Goal: Check status: Check status

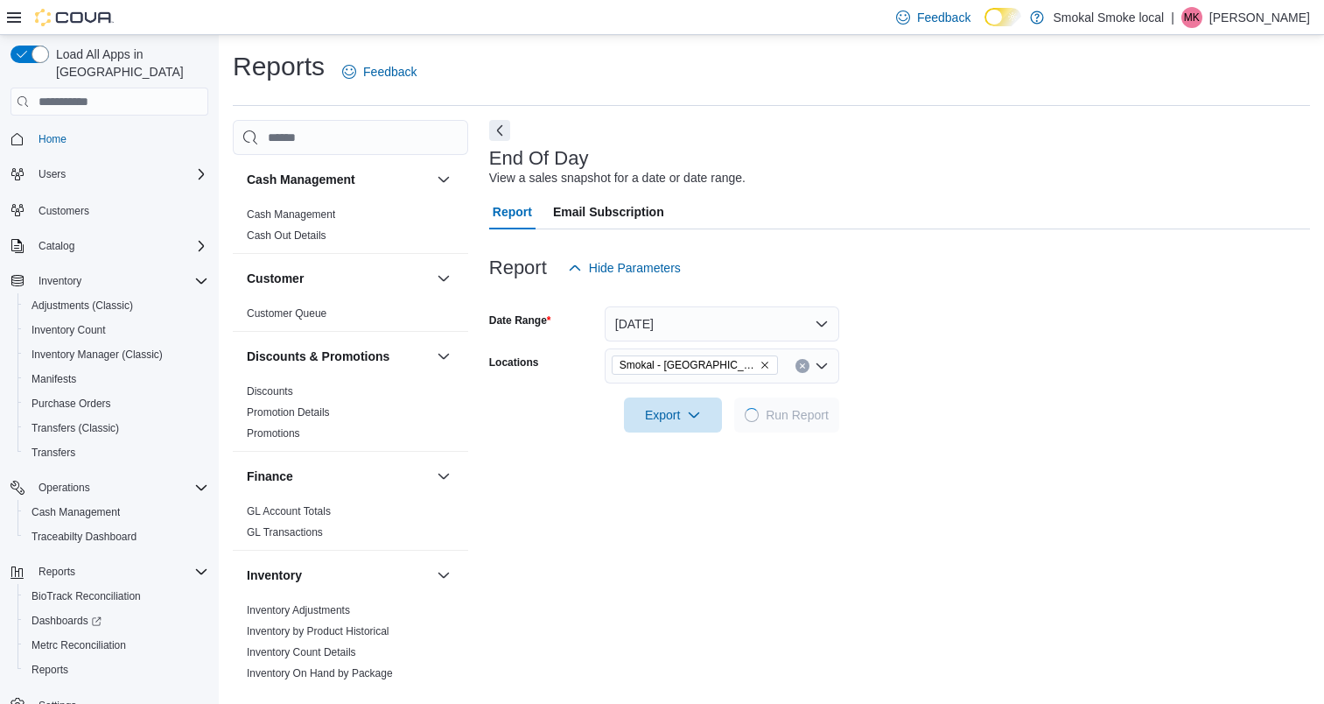
scroll to position [301, 0]
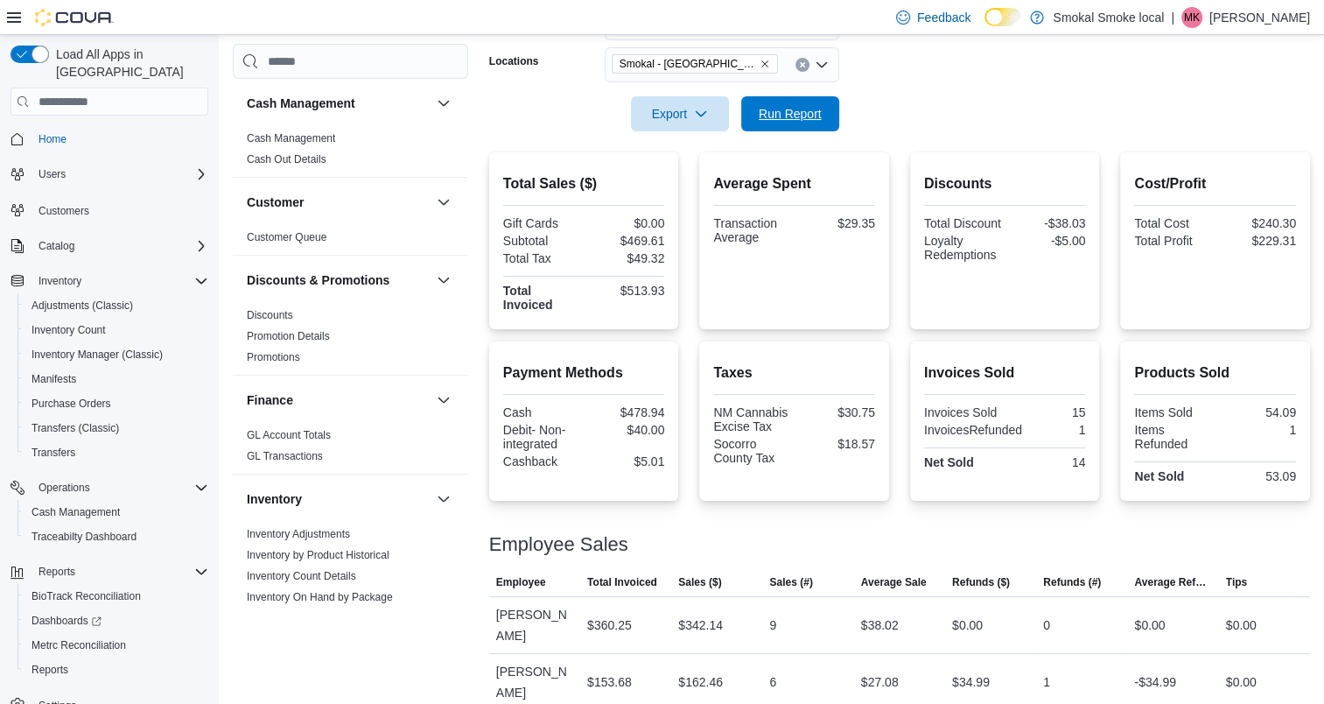
click at [791, 121] on span "Run Report" at bounding box center [790, 114] width 63 height 18
click at [761, 64] on icon "Remove Smokal - Socorro from selection in this group" at bounding box center [764, 63] width 7 height 7
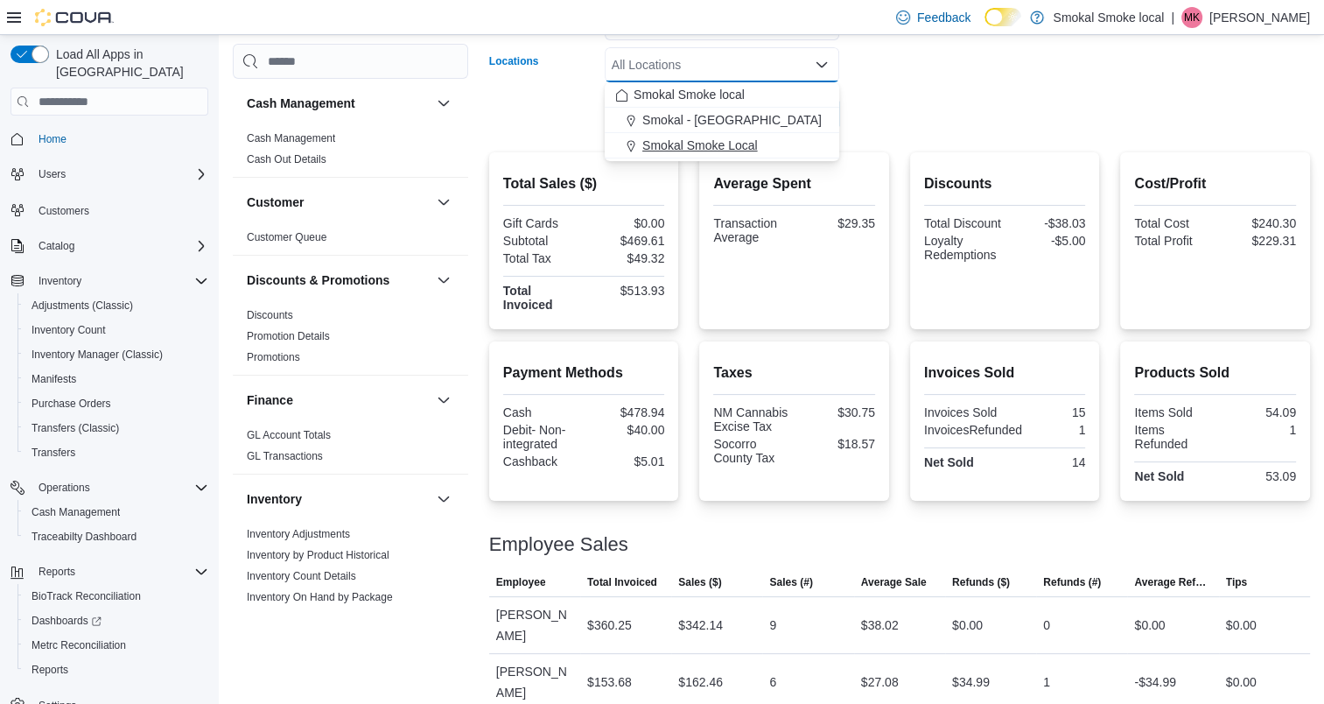
click at [711, 144] on span "Smokal Smoke Local" at bounding box center [700, 146] width 116 height 18
click at [903, 125] on form "Date Range [DATE] Locations [GEOGRAPHIC_DATA] Smoke Local Combo box. Selected. …" at bounding box center [899, 57] width 821 height 147
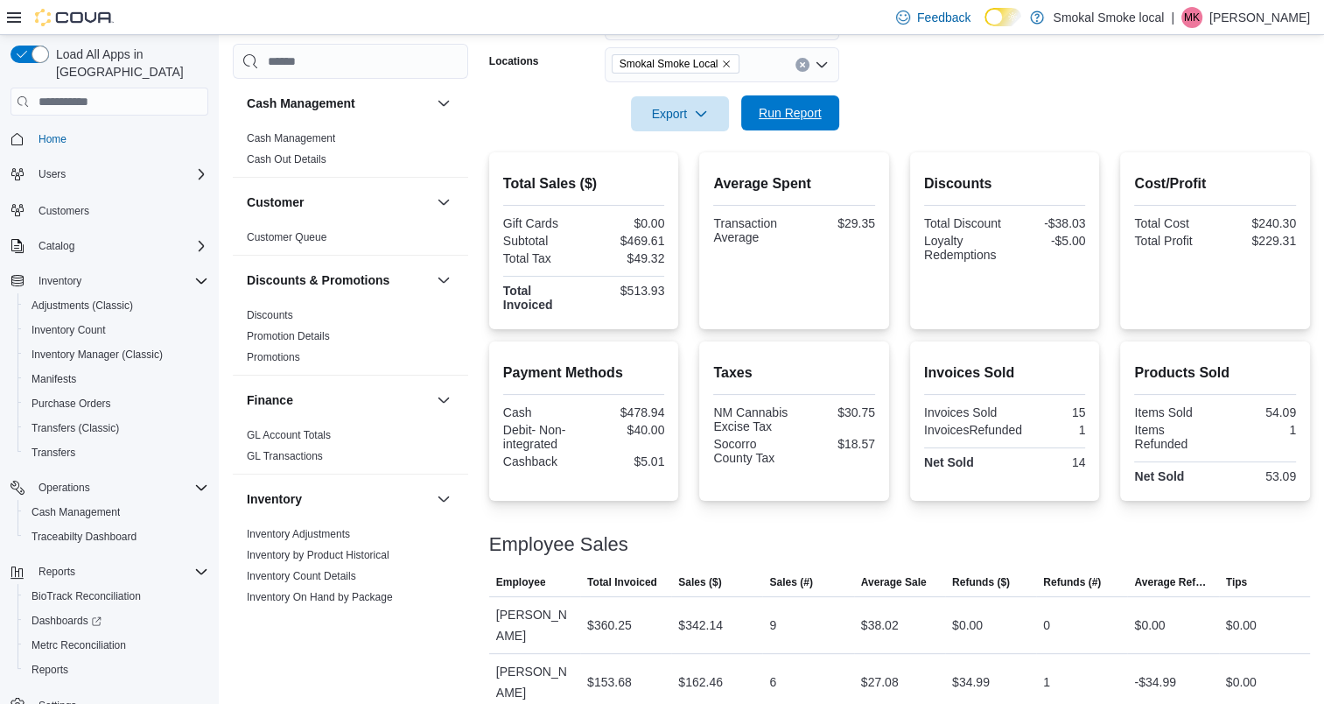
click at [772, 110] on span "Run Report" at bounding box center [790, 113] width 63 height 18
click at [725, 60] on icon "Remove Smokal Smoke Local from selection in this group" at bounding box center [726, 64] width 11 height 11
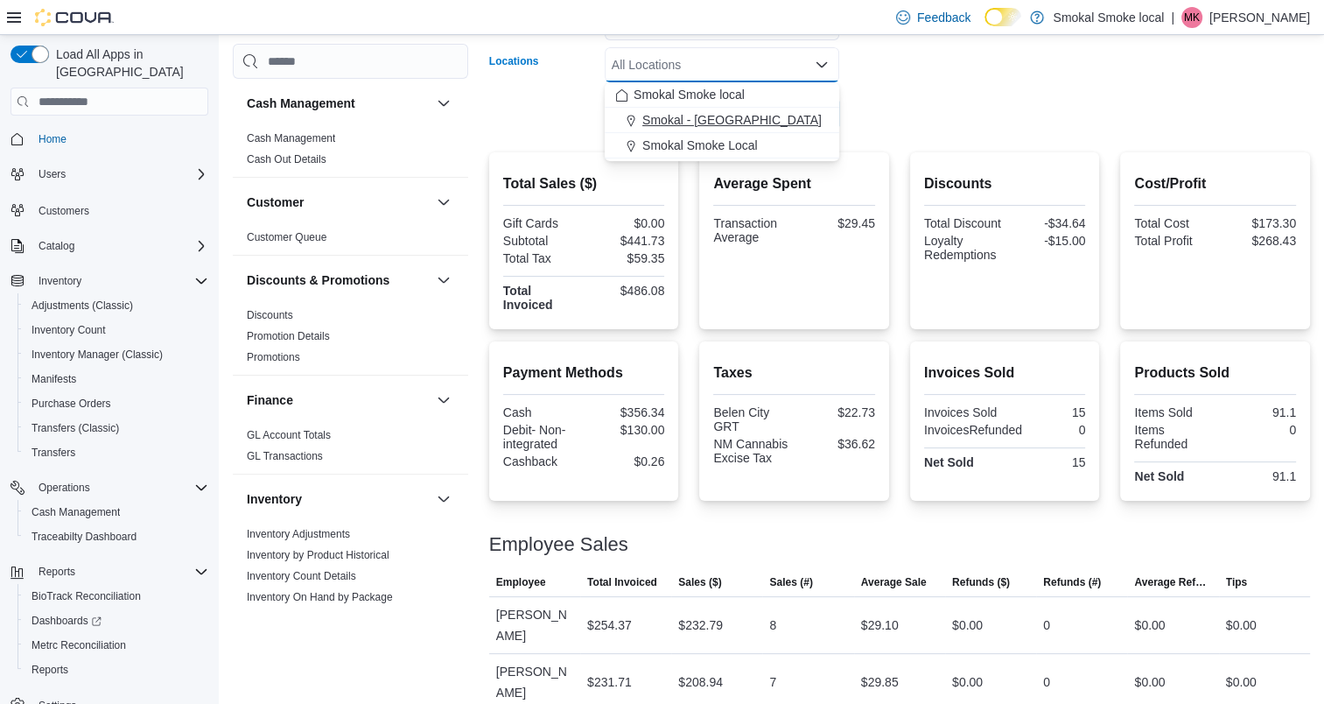
click at [697, 122] on span "Smokal - [GEOGRAPHIC_DATA]" at bounding box center [731, 120] width 179 height 18
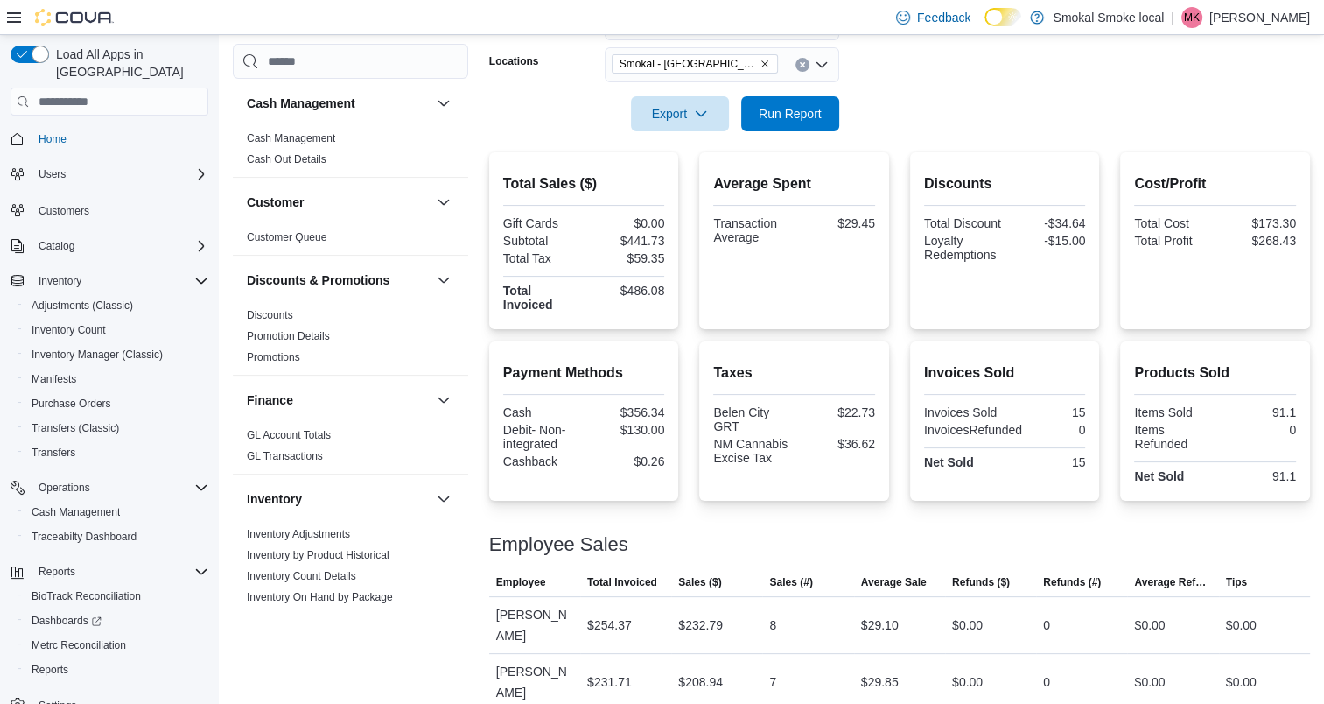
click at [893, 105] on form "Date Range [DATE] Locations [GEOGRAPHIC_DATA] - [GEOGRAPHIC_DATA] Export Run Re…" at bounding box center [899, 57] width 821 height 147
click at [776, 116] on span "Run Report" at bounding box center [790, 113] width 63 height 18
click at [795, 116] on span "Run Report" at bounding box center [790, 113] width 63 height 18
